Goal: Transaction & Acquisition: Subscribe to service/newsletter

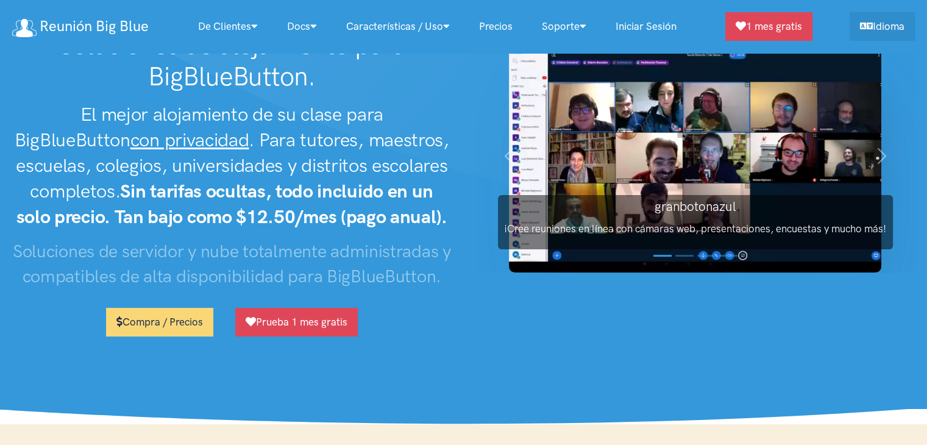
scroll to position [24, 0]
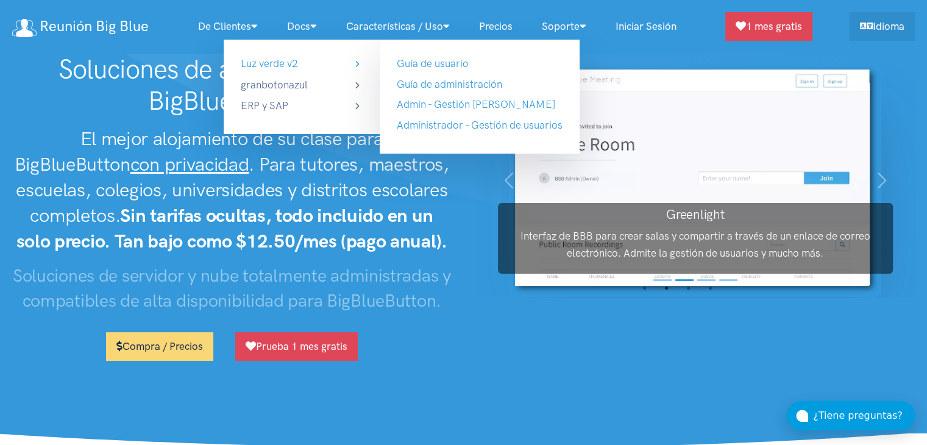
click at [290, 63] on link "Luz verde v2" at bounding box center [302, 63] width 122 height 16
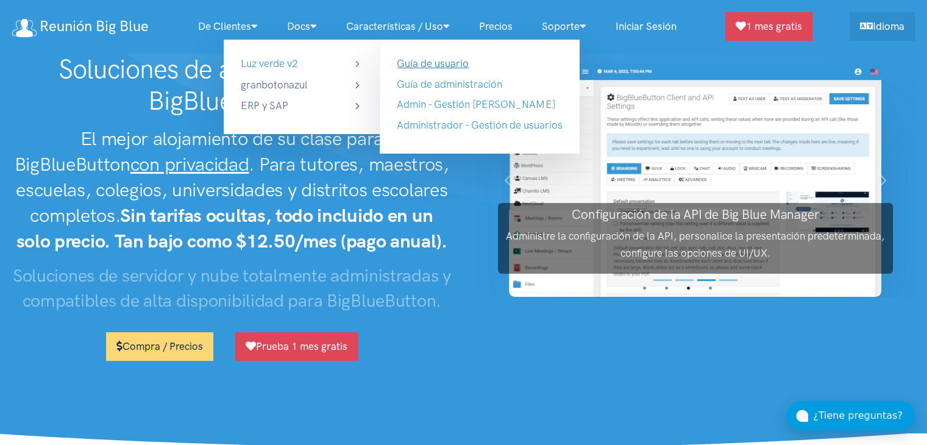
click at [439, 61] on link "Guía de usuario" at bounding box center [433, 63] width 72 height 12
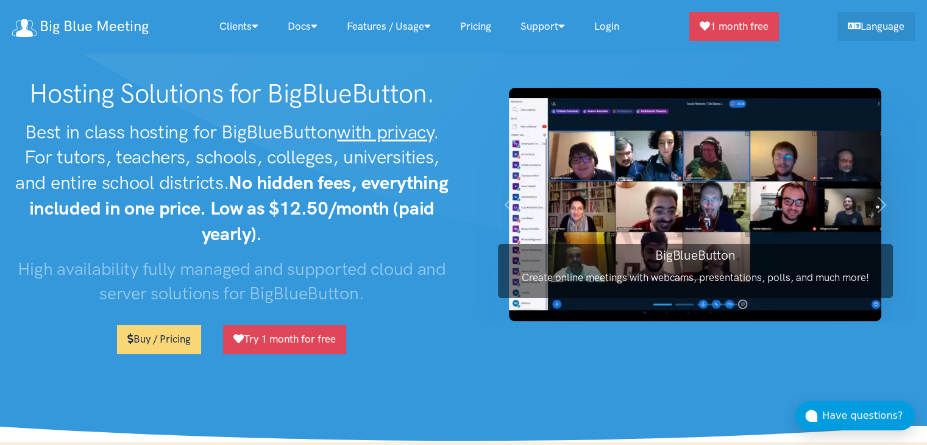
click at [332, 177] on strong "No hidden fees, everything included in one price. Low as $12.50/month (paid yea…" at bounding box center [238, 208] width 419 height 74
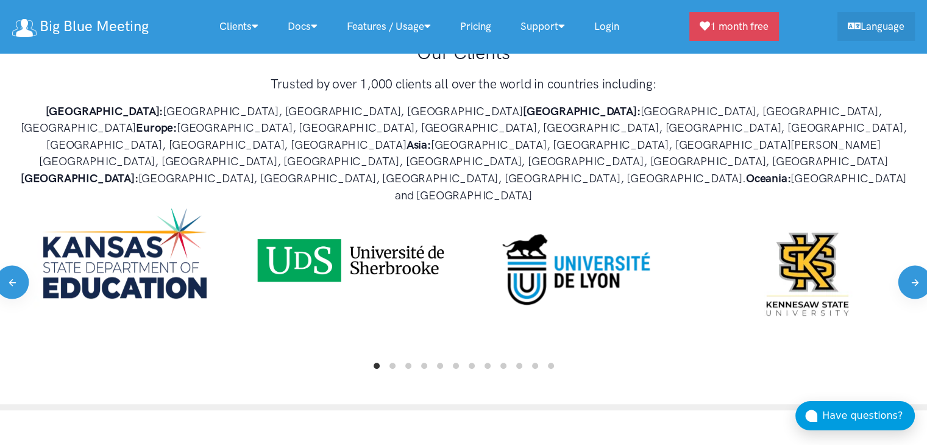
scroll to position [683, 0]
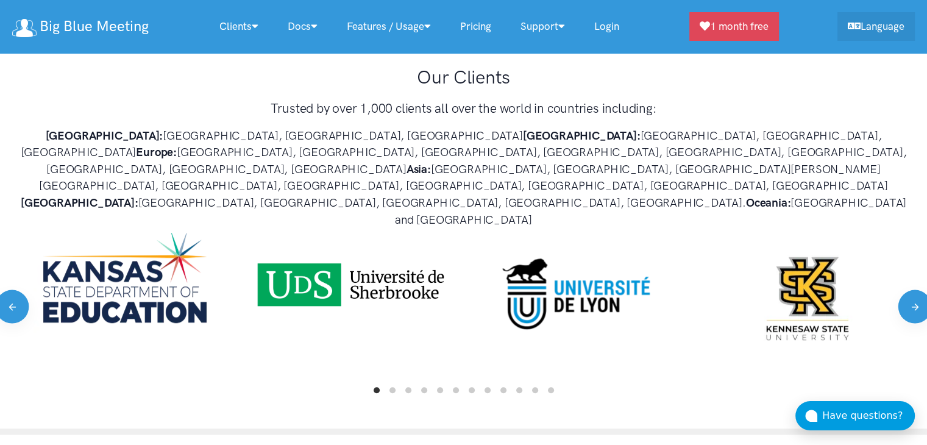
click at [488, 27] on link "Pricing" at bounding box center [476, 26] width 60 height 26
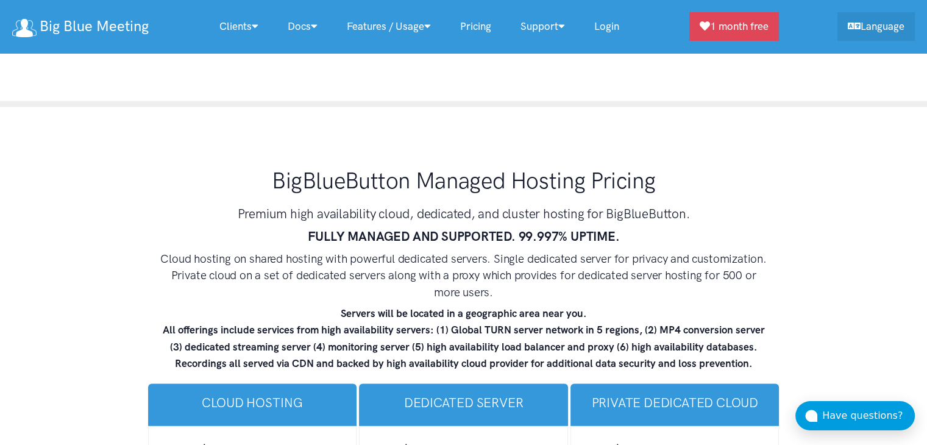
scroll to position [7063, 0]
click at [394, 204] on h3 "Premium high availability cloud, dedicated, and cluster hosting for BigBlueButt…" at bounding box center [464, 213] width 610 height 18
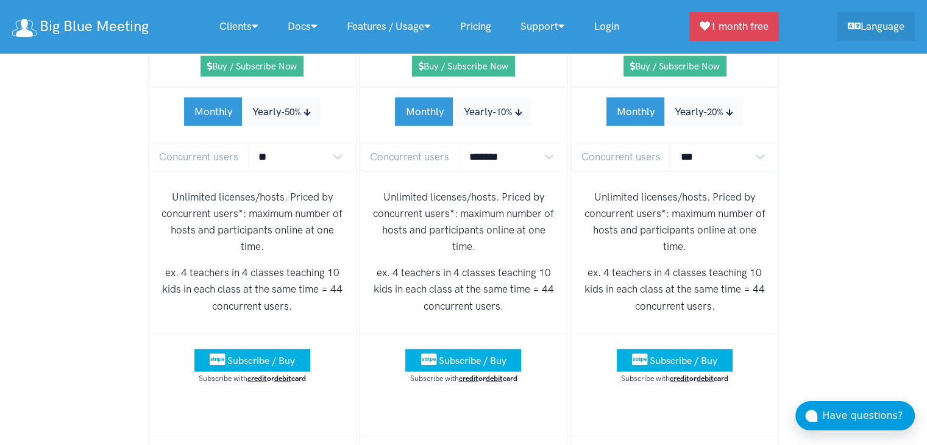
scroll to position [7526, 0]
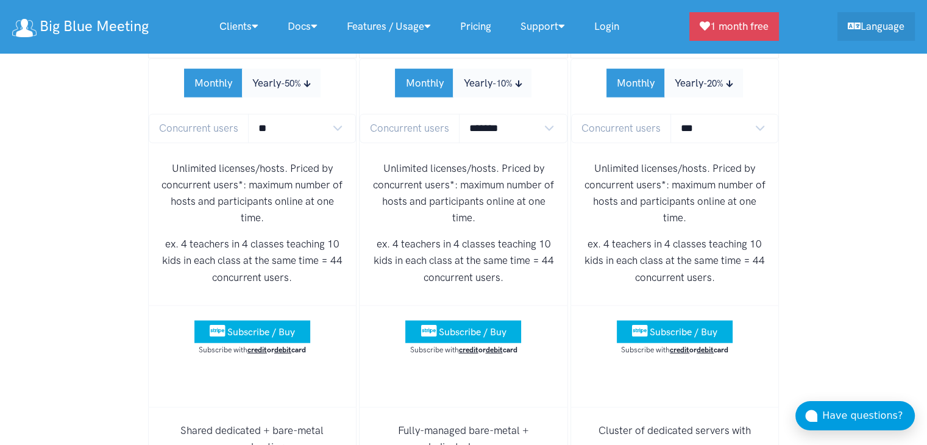
click at [251, 176] on div "Unlimited licenses/hosts. Priced by concurrent users*: maximum number of hosts …" at bounding box center [253, 228] width 208 height 155
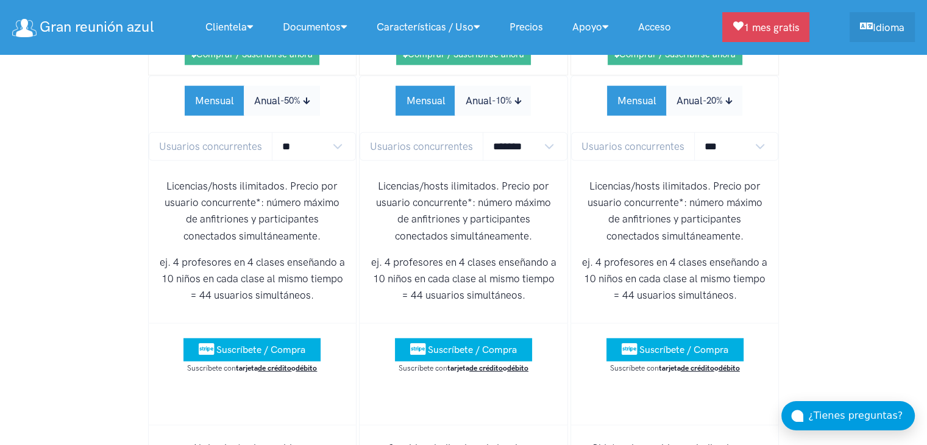
scroll to position [7658, 0]
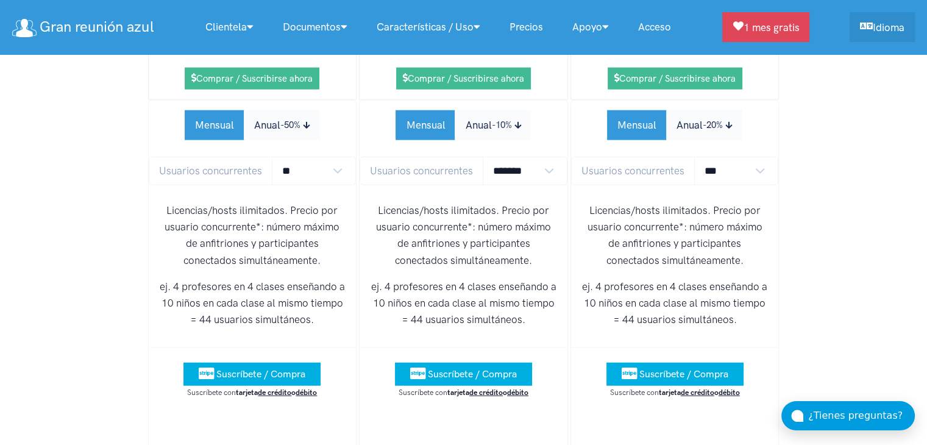
drag, startPoint x: 251, startPoint y: 315, endPoint x: 273, endPoint y: 239, distance: 78.7
click at [273, 279] on p "ej. 4 profesores en 4 clases enseñando a 10 niños en cada clase al mismo tiempo…" at bounding box center [252, 304] width 188 height 50
click at [236, 368] on font "Suscríbete / Compra" at bounding box center [260, 374] width 89 height 12
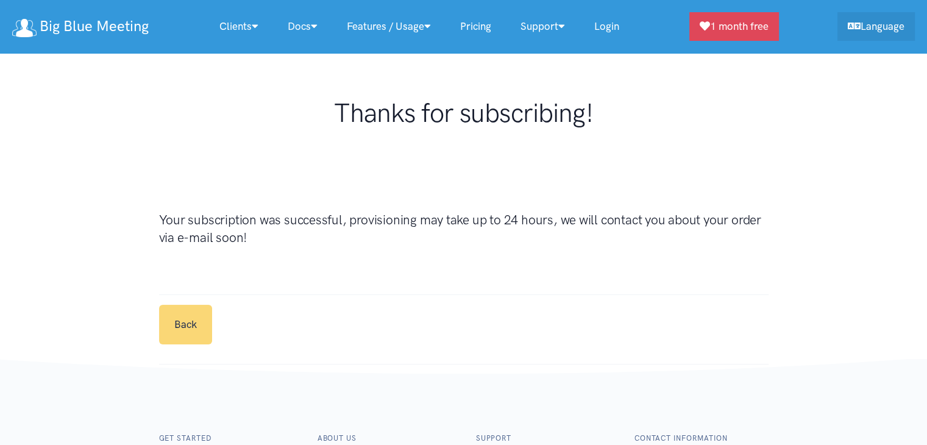
scroll to position [24, 0]
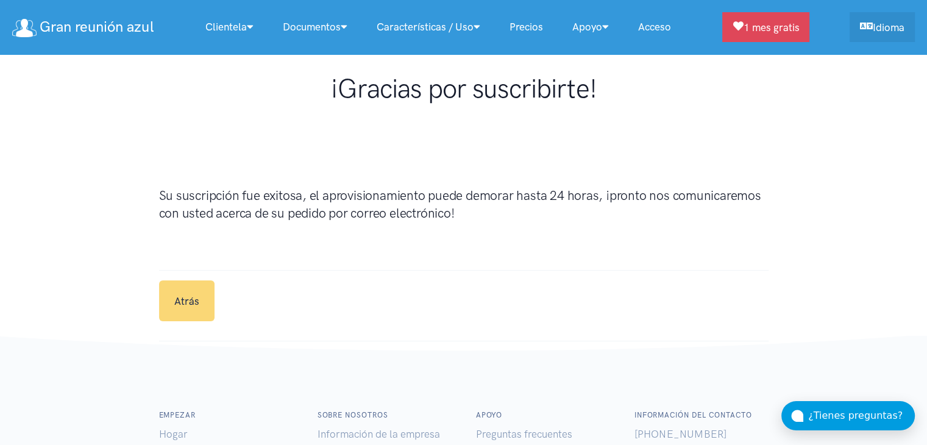
click at [626, 213] on h3 "Su suscripción fue exitosa, el aprovisionamiento puede demorar hasta 24 horas, …" at bounding box center [464, 205] width 610 height 36
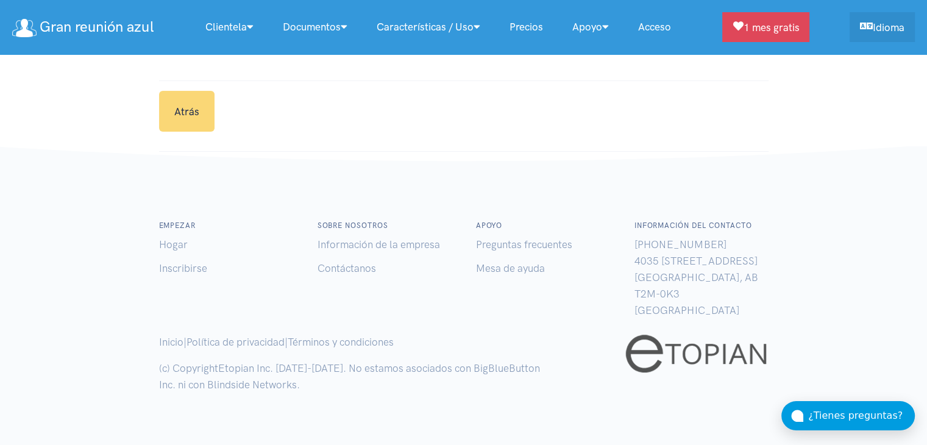
scroll to position [190, 0]
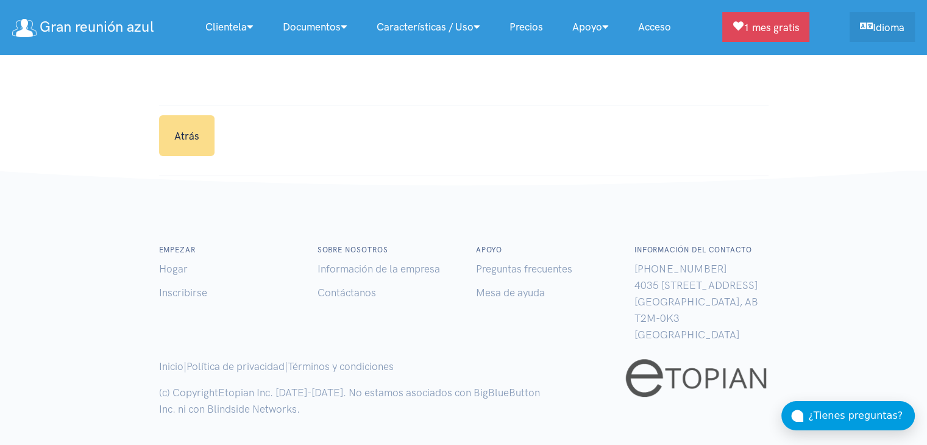
click at [180, 142] on link "Atrás" at bounding box center [186, 135] width 55 height 41
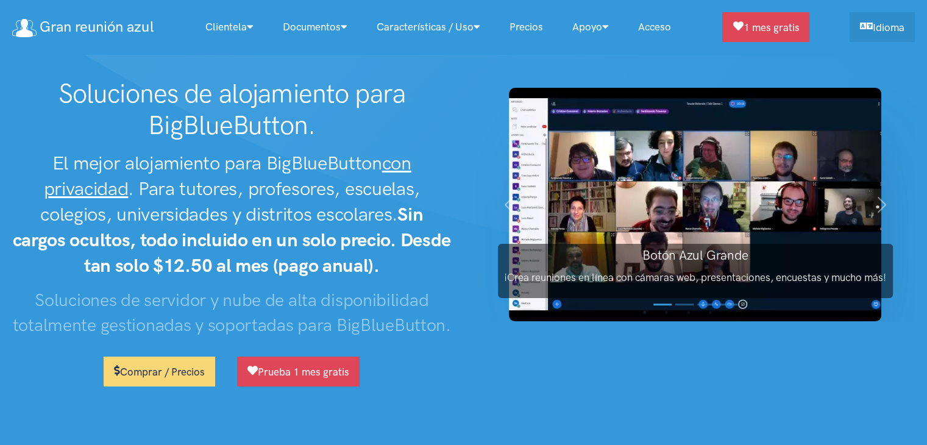
click at [218, 68] on section "Soluciones de alojamiento para BigBlueButton. El mejor alojamiento para BigBlue…" at bounding box center [463, 237] width 927 height 474
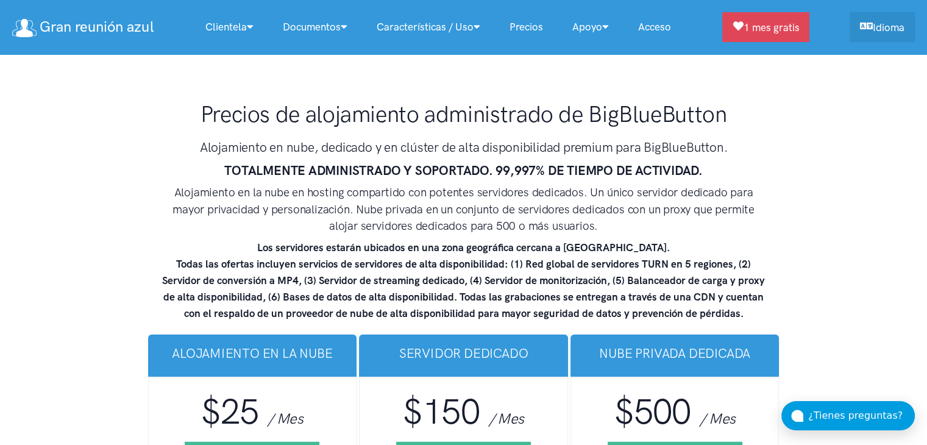
scroll to position [7839, 0]
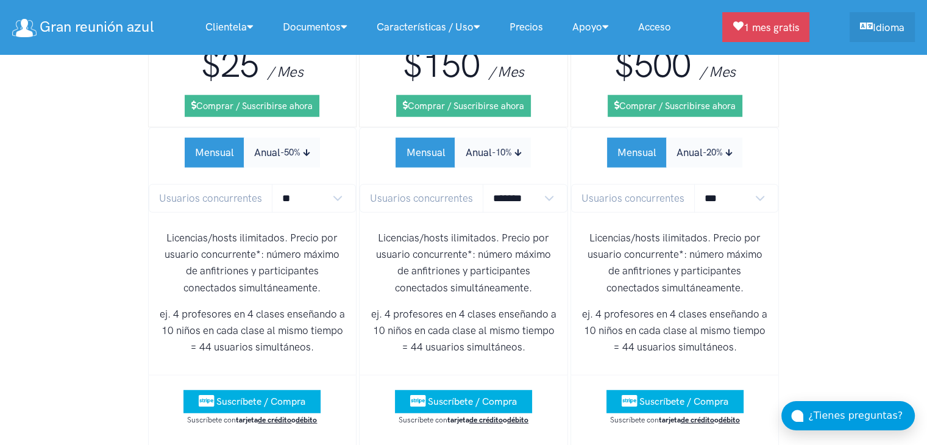
click at [443, 232] on font "Licencias/hosts ilimitados. Precio por usuario concurrente*: número máximo de a…" at bounding box center [463, 263] width 175 height 62
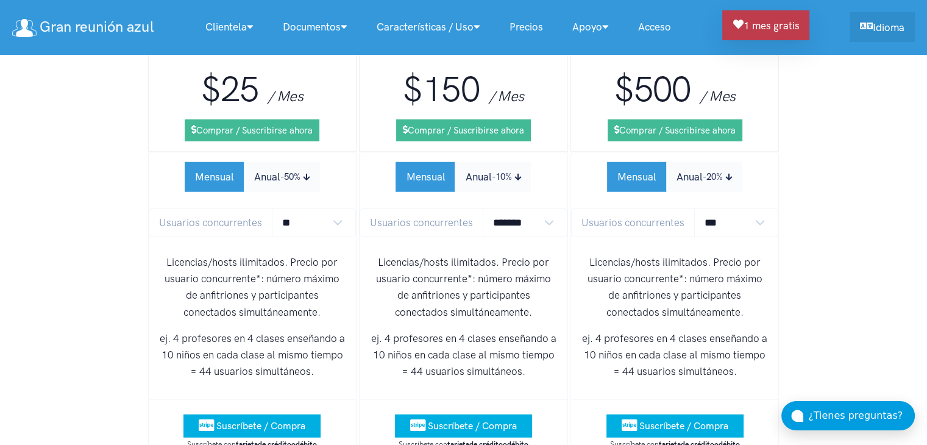
click at [779, 29] on font "1 mes gratis" at bounding box center [771, 26] width 56 height 12
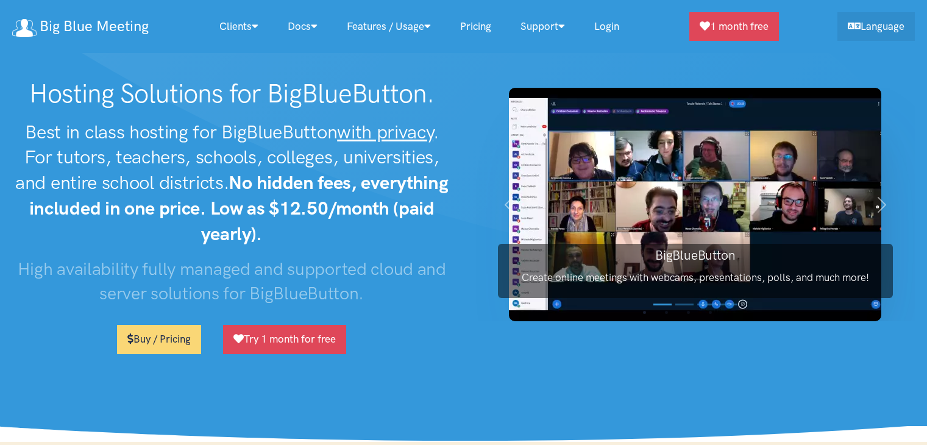
scroll to position [7815, 0]
